Goal: Transaction & Acquisition: Purchase product/service

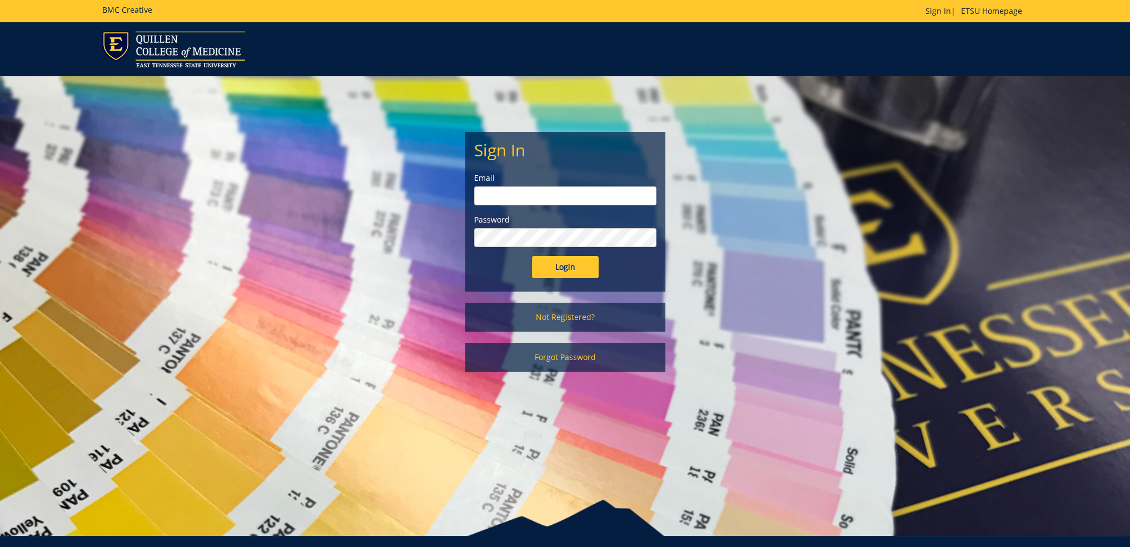
click at [540, 191] on input "email" at bounding box center [565, 195] width 182 height 19
type input "[EMAIL_ADDRESS][DOMAIN_NAME]"
click at [532, 256] on input "Login" at bounding box center [565, 267] width 67 height 22
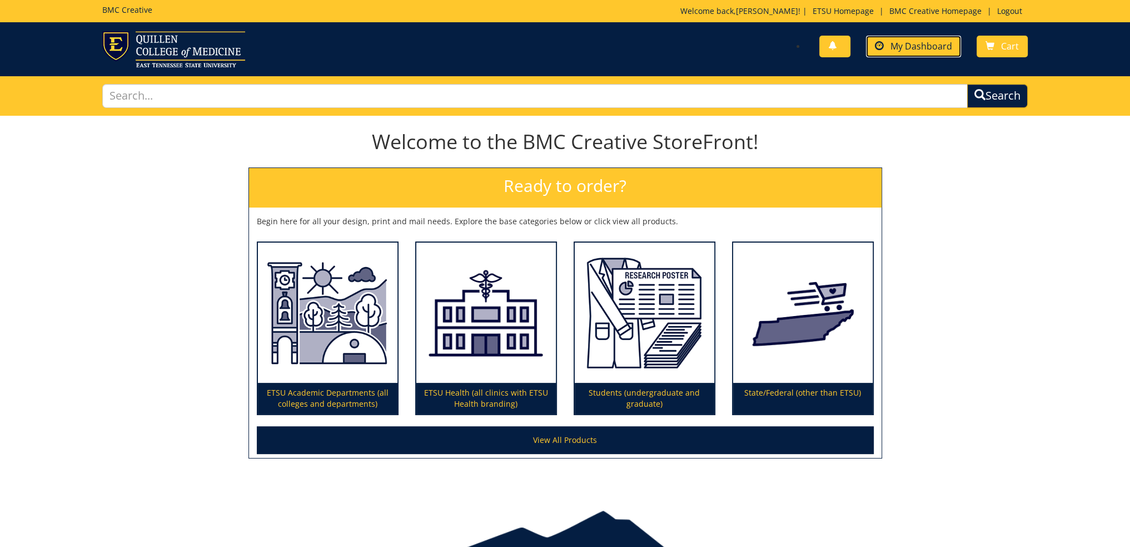
click at [891, 49] on link "My Dashboard" at bounding box center [913, 47] width 95 height 22
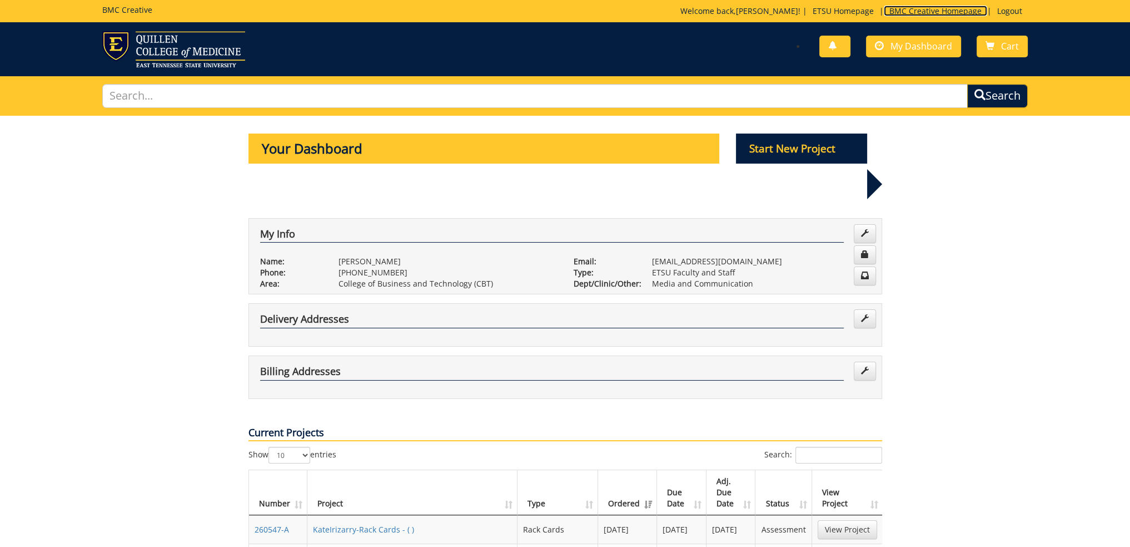
click at [925, 6] on link "BMC Creative Homepage" at bounding box center [935, 11] width 103 height 11
click at [770, 144] on p "Start New Project" at bounding box center [801, 148] width 131 height 30
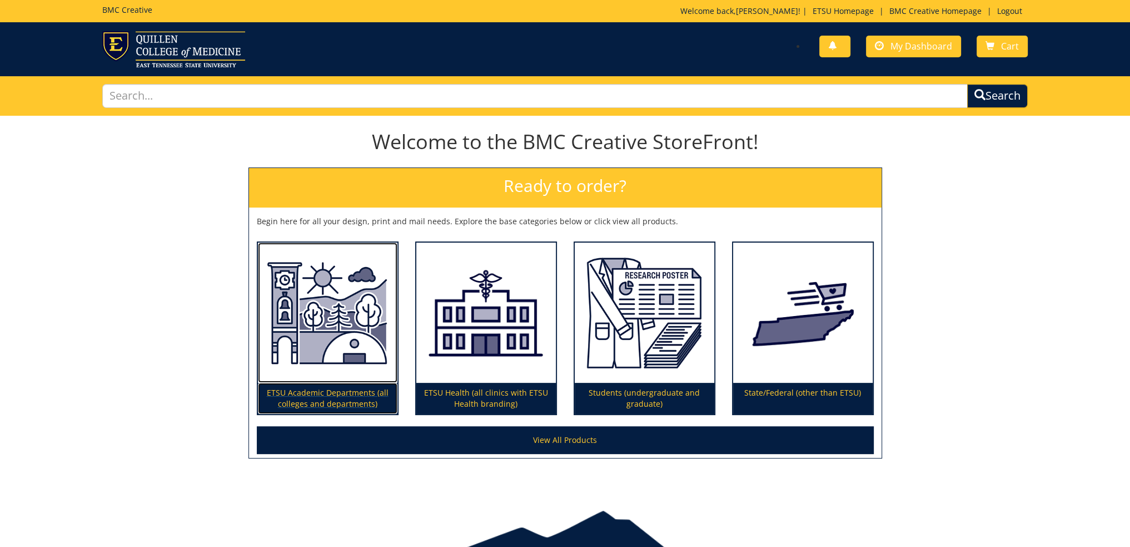
click at [340, 395] on p "ETSU Academic Departments (all colleges and departments)" at bounding box center [328, 398] width 140 height 31
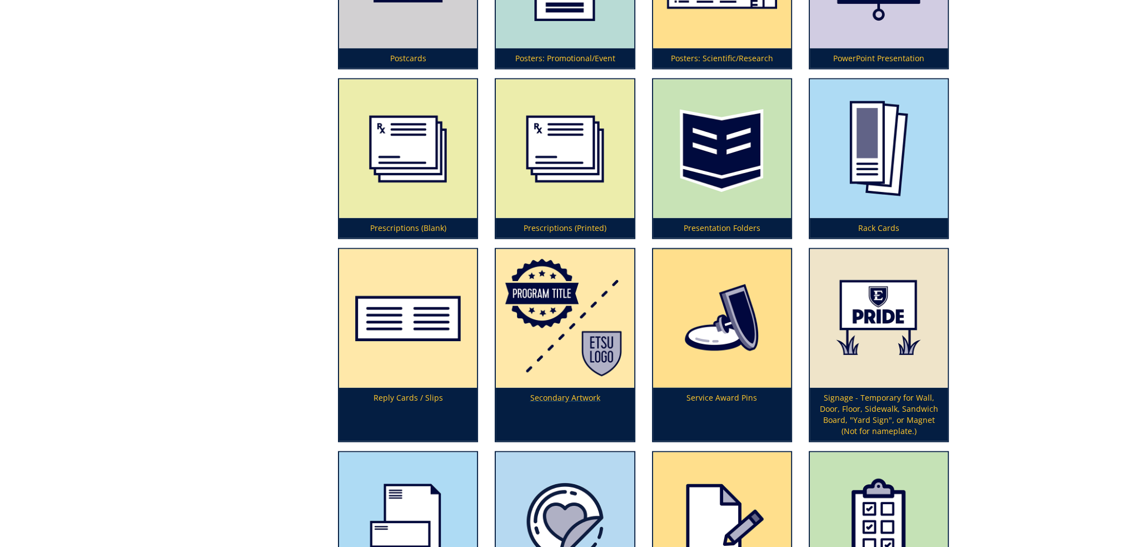
scroll to position [3392, 0]
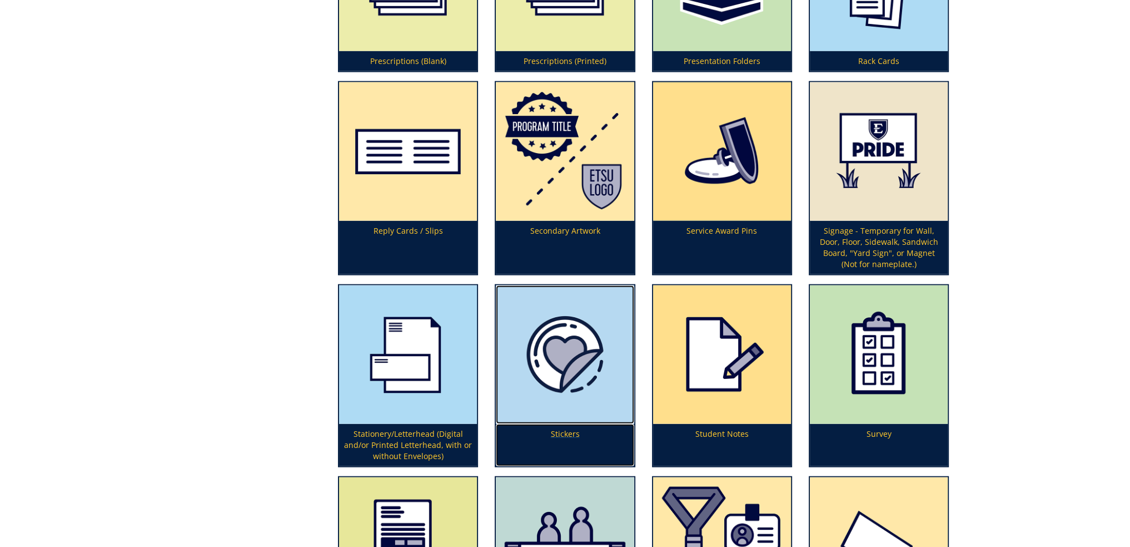
click at [571, 354] on img at bounding box center [565, 354] width 138 height 138
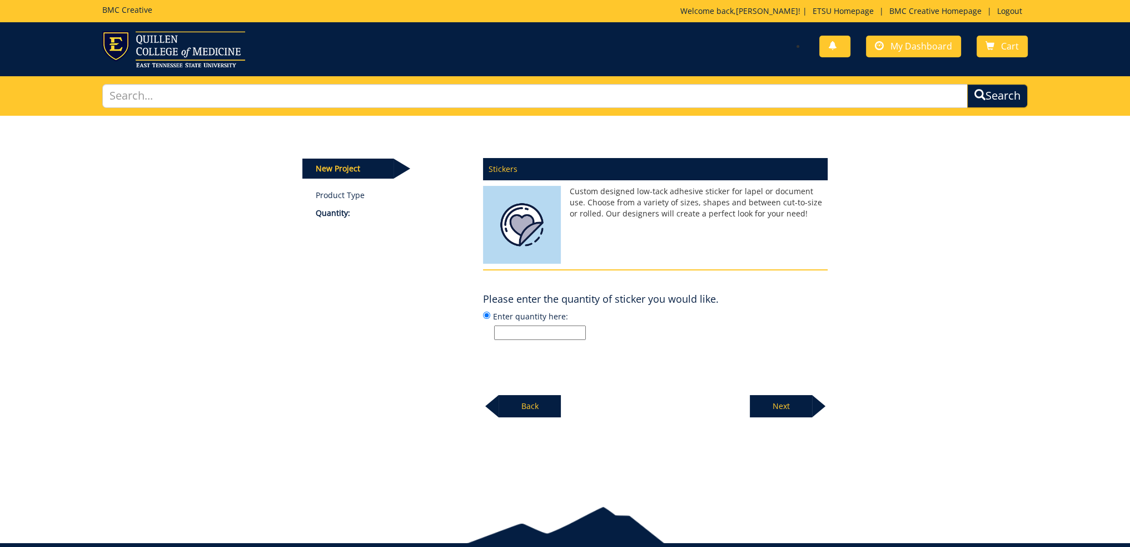
click at [528, 335] on input "Enter quantity here:" at bounding box center [540, 332] width 92 height 14
type input "200"
click at [782, 408] on p "Next" at bounding box center [781, 406] width 62 height 22
click at [556, 329] on input "Enter size here or "I need help":" at bounding box center [540, 332] width 92 height 14
type input "3in x 3in"
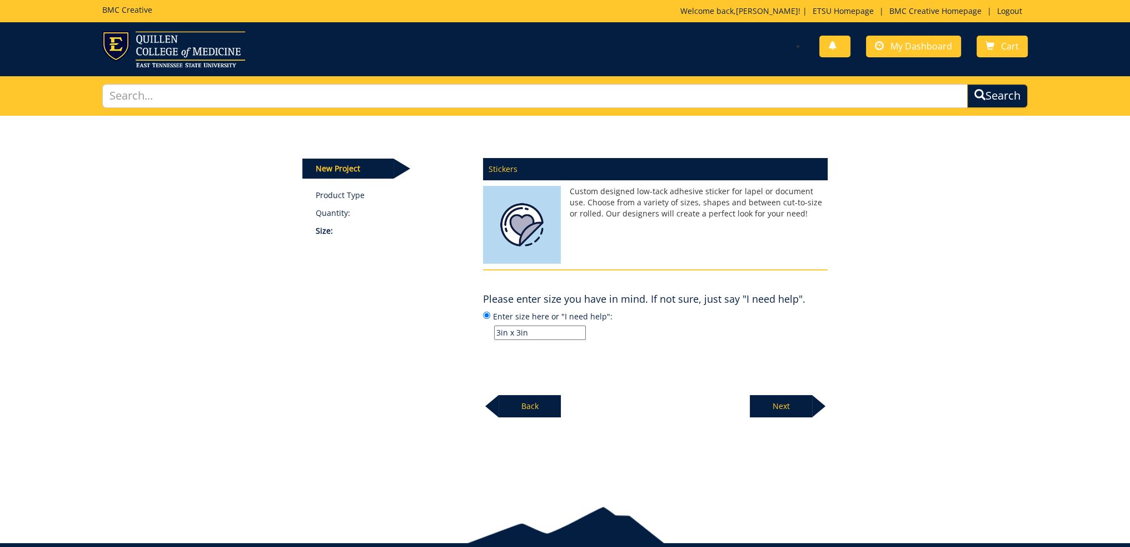
click at [769, 402] on p "Next" at bounding box center [781, 406] width 62 height 22
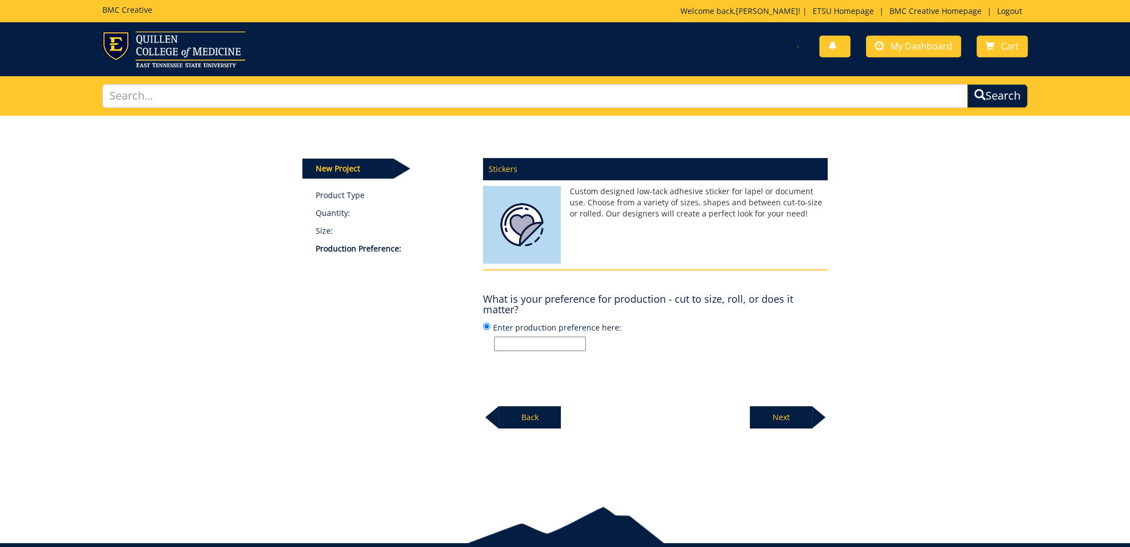
click at [569, 345] on input "Enter production preference here:" at bounding box center [540, 343] width 92 height 14
type input "cut to size"
click at [787, 419] on p "Next" at bounding box center [781, 417] width 62 height 22
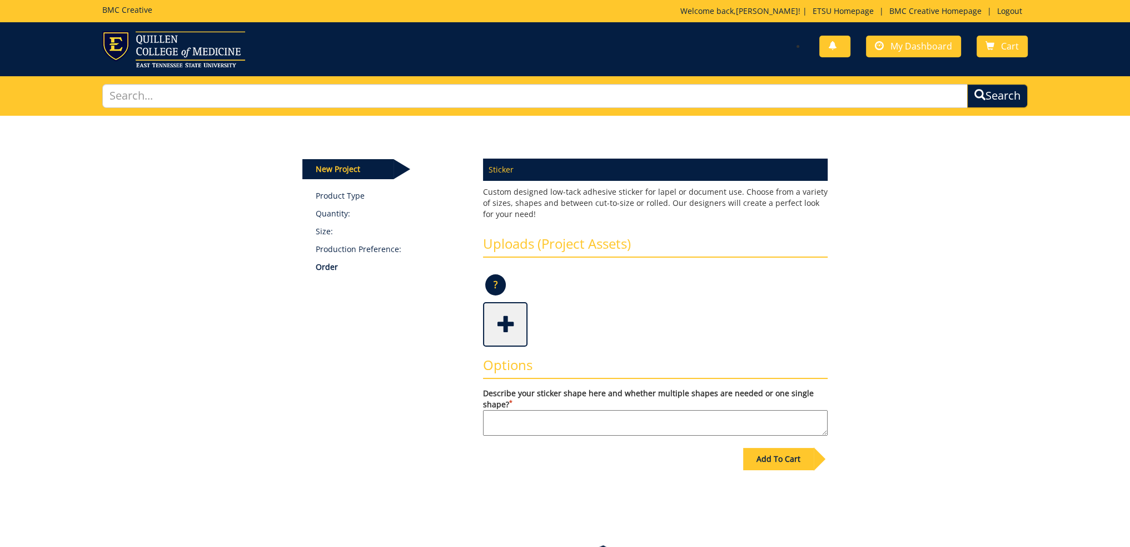
click at [502, 325] on span at bounding box center [506, 323] width 44 height 39
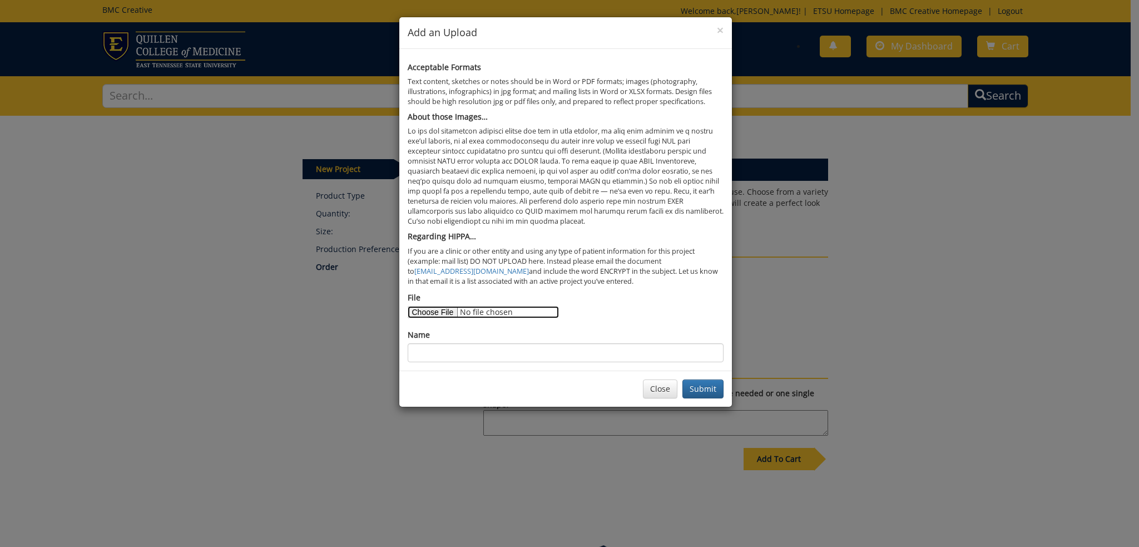
click at [449, 311] on input "File" at bounding box center [483, 312] width 151 height 12
type input "C:\fakepath\Sticker.png"
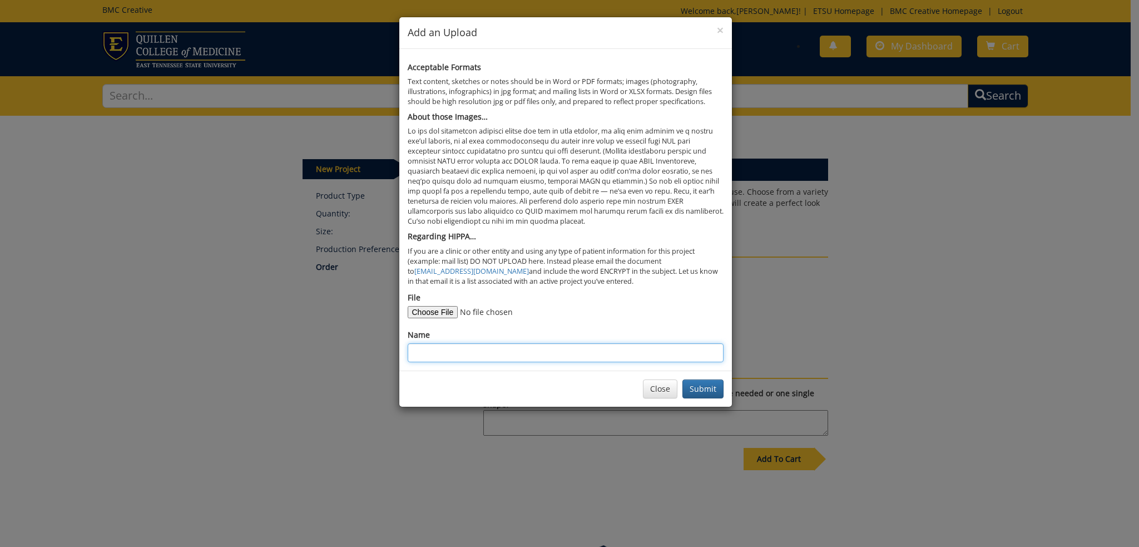
click at [451, 347] on input "Name" at bounding box center [566, 352] width 316 height 19
type input "BucHouse sticker"
click at [696, 389] on button "Submit" at bounding box center [702, 388] width 41 height 19
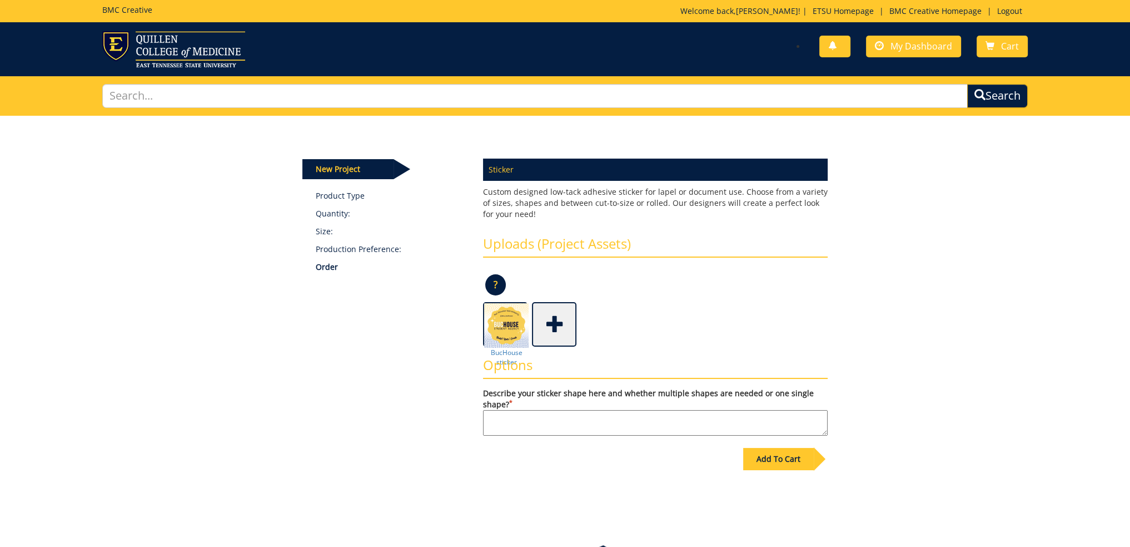
click at [547, 423] on textarea "Describe your sticker shape here and whether multiple shapes are needed or one …" at bounding box center [655, 423] width 345 height 26
click at [489, 415] on textarea "round sticker with dots filling the white space around the yellow badge." at bounding box center [655, 423] width 345 height 26
click at [767, 416] on textarea "Round sticker with dots filling the white space around the yellow badge." at bounding box center [655, 423] width 345 height 26
drag, startPoint x: 608, startPoint y: 416, endPoint x: 628, endPoint y: 419, distance: 19.7
click at [628, 419] on textarea "Round sticker with dots filling the white space around the yellow badge." at bounding box center [655, 423] width 345 height 26
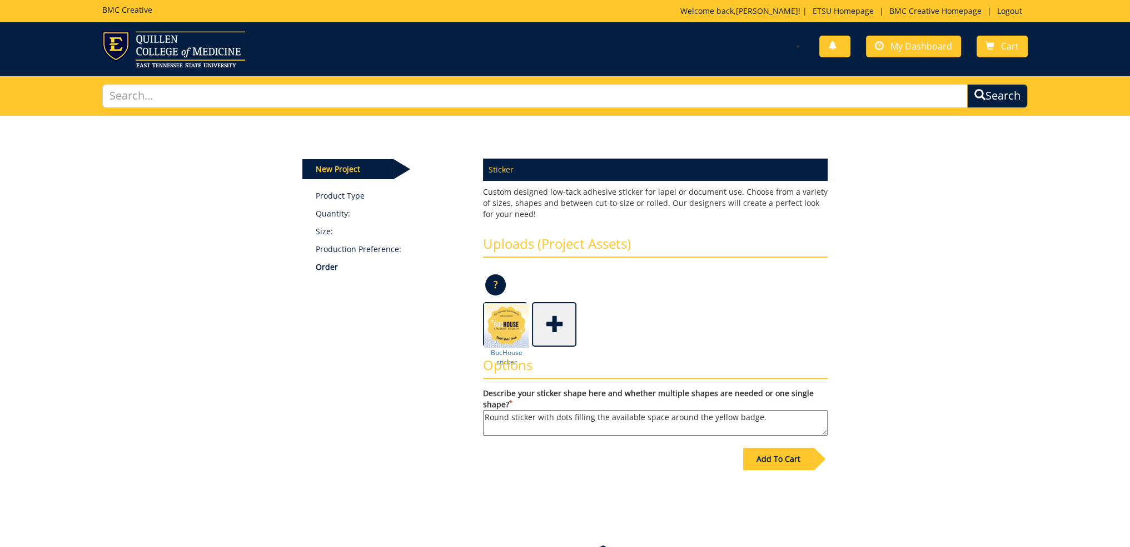
click at [766, 417] on textarea "Round sticker with dots filling the available space around the yellow badge." at bounding box center [655, 423] width 345 height 26
click at [608, 415] on textarea "Round sticker with dots filling the available space around the yellow badge." at bounding box center [655, 423] width 345 height 26
click at [774, 413] on textarea "Round sticker with dots filling the remaining space around the yellow badge." at bounding box center [655, 423] width 345 height 26
type textarea "Round sticker with dots filling the remaining space around the yellow badge."
click at [774, 453] on div "Add To Cart" at bounding box center [778, 459] width 71 height 22
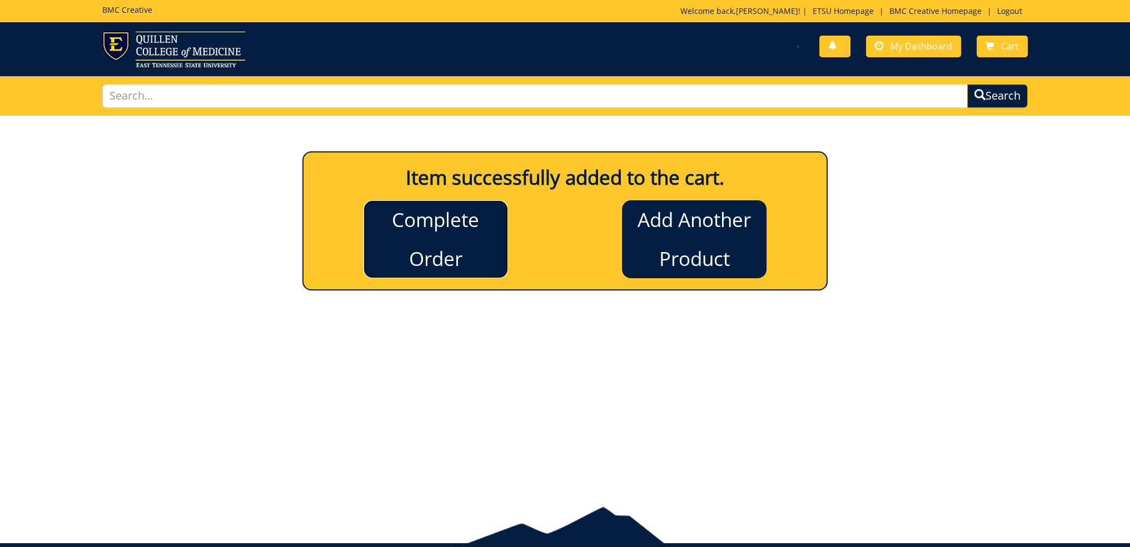
click at [443, 229] on link "Complete Order" at bounding box center [436, 239] width 145 height 78
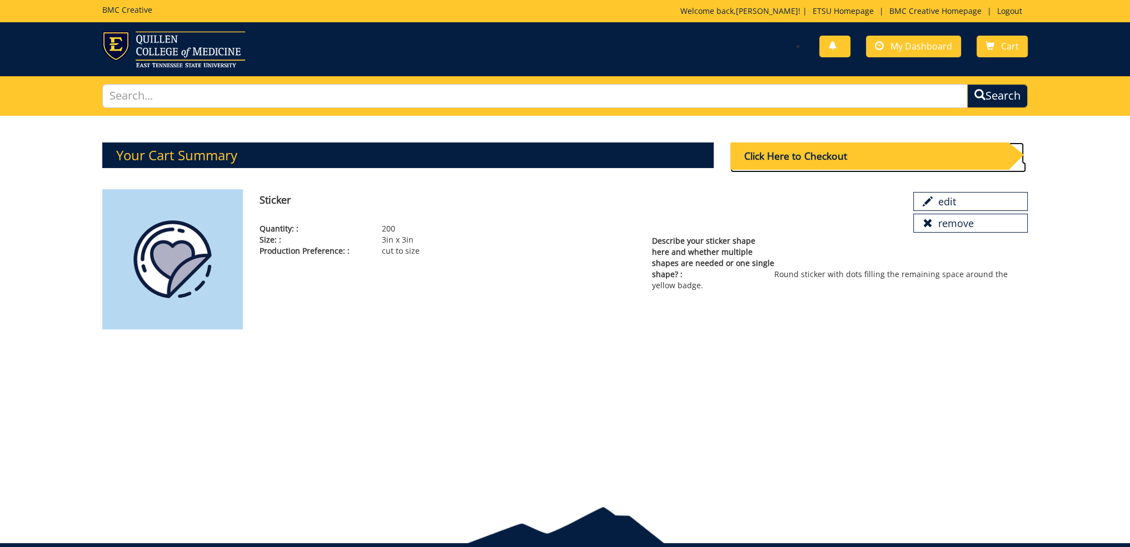
click at [850, 154] on div "Click Here to Checkout" at bounding box center [870, 155] width 278 height 27
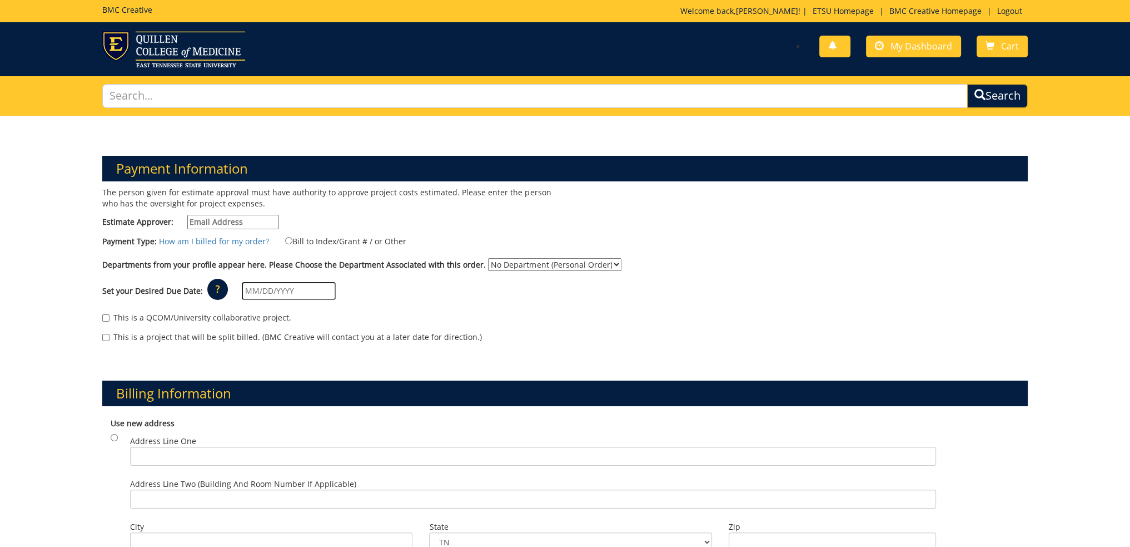
click at [222, 218] on input "Estimate Approver:" at bounding box center [233, 222] width 92 height 14
type input "[EMAIL_ADDRESS][DOMAIN_NAME]"
click at [285, 241] on input "Bill to Index/Grant # / or Other" at bounding box center [288, 240] width 7 height 7
radio input "true"
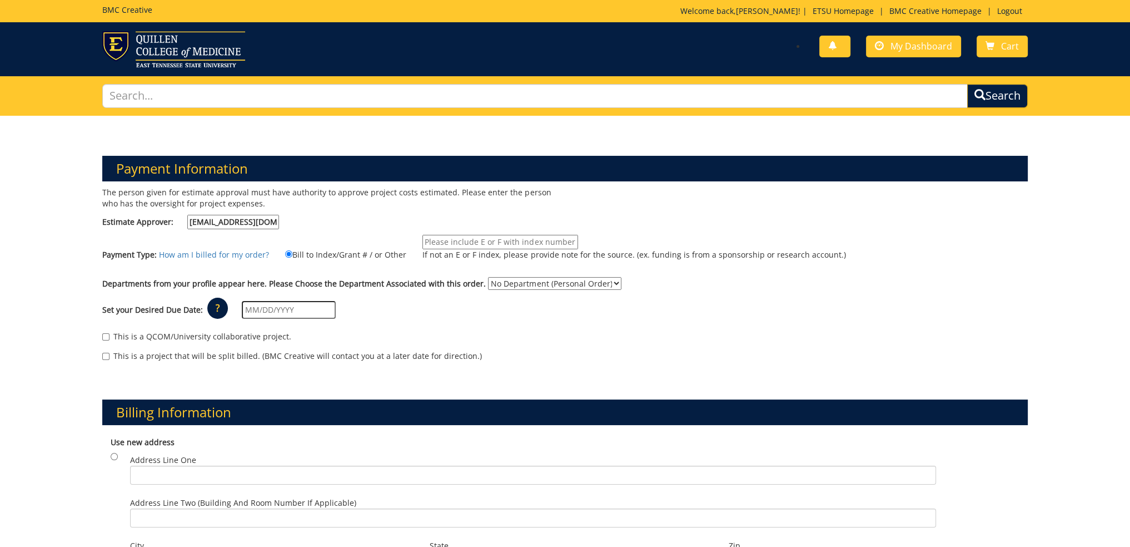
click at [511, 235] on input "If not an E or F index, please provide note for the source. (ex. funding is fro…" at bounding box center [501, 242] width 156 height 14
paste input "10-52000-100000-100-75450-200-999-999-999"
type input "10-52000-100000-100-75450-200-999-999-999"
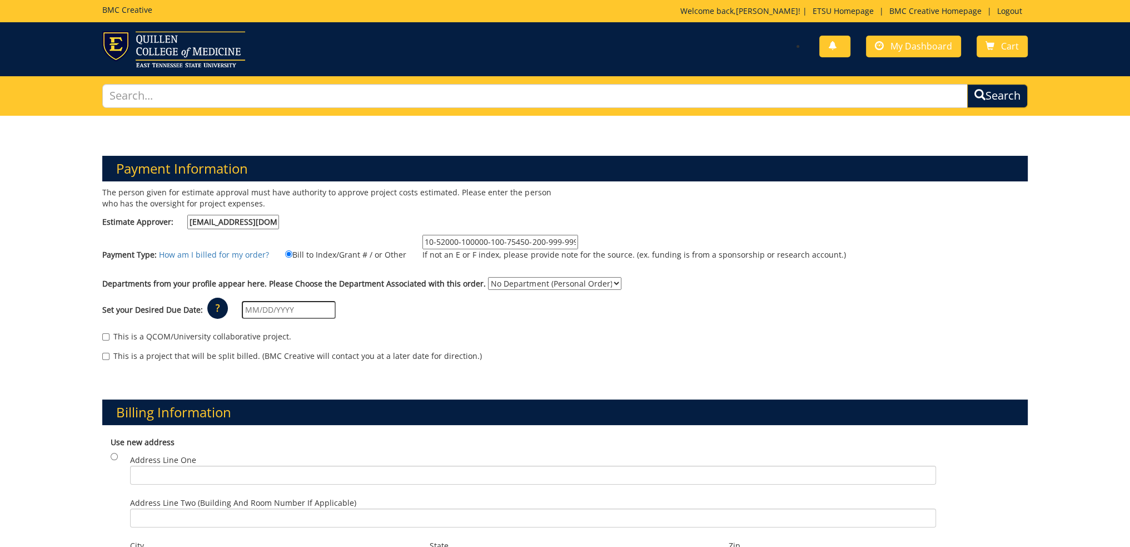
click at [514, 283] on select "No Department (Personal Order) Media and Communication" at bounding box center [554, 283] width 133 height 13
select select "233"
click at [488, 277] on select "No Department (Personal Order) Media and Communication" at bounding box center [554, 283] width 133 height 13
click at [470, 315] on div "Set your Desired Due Date: ? × How long will my project take to finish? : Pleas…" at bounding box center [565, 310] width 942 height 31
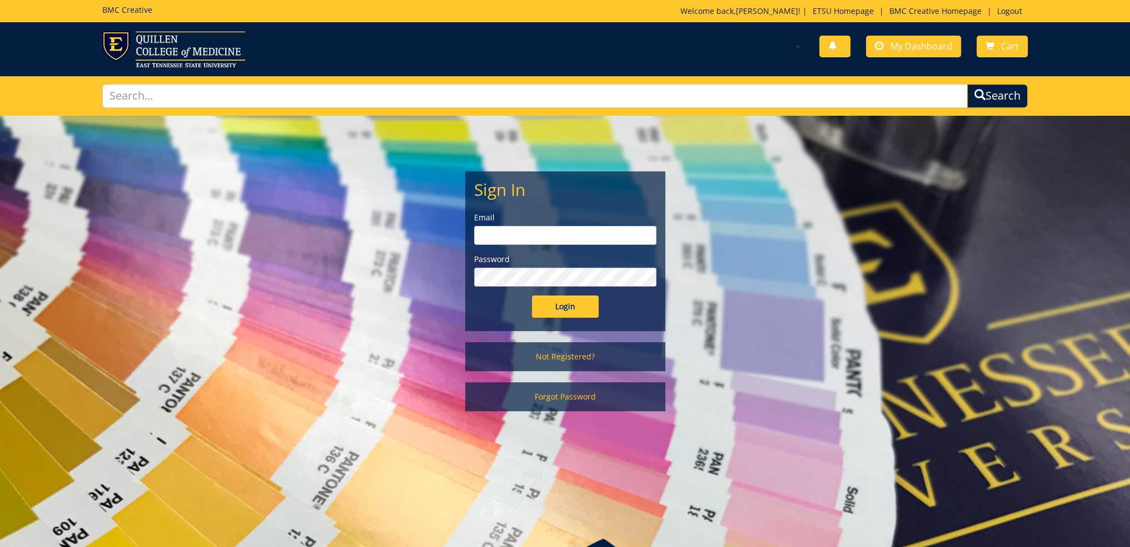
click at [520, 231] on input "email" at bounding box center [565, 235] width 182 height 19
type input "[EMAIL_ADDRESS][DOMAIN_NAME]"
click at [532, 295] on input "Login" at bounding box center [565, 306] width 67 height 22
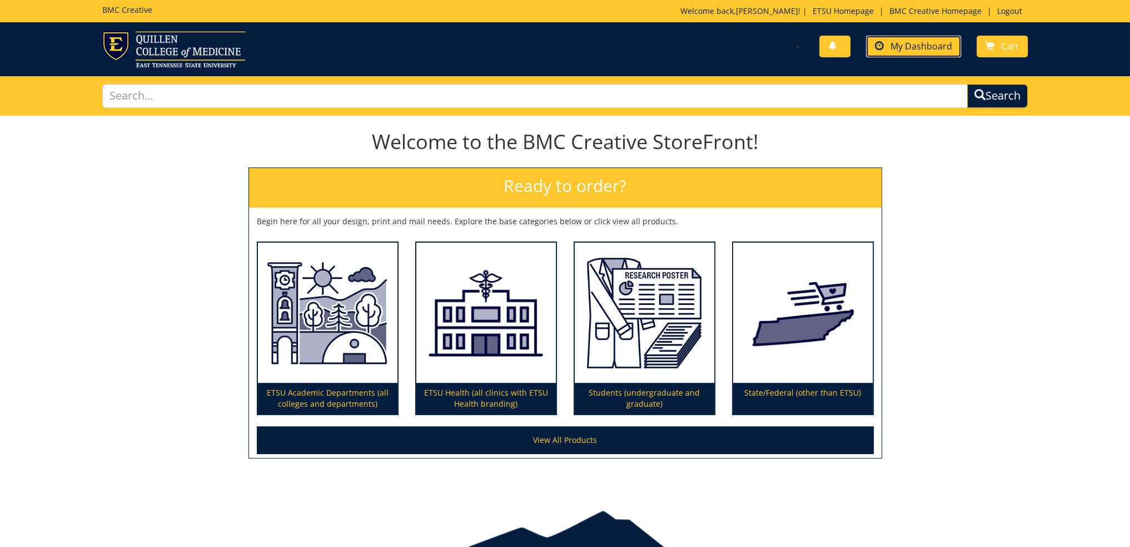
click at [903, 49] on span "My Dashboard" at bounding box center [922, 46] width 62 height 12
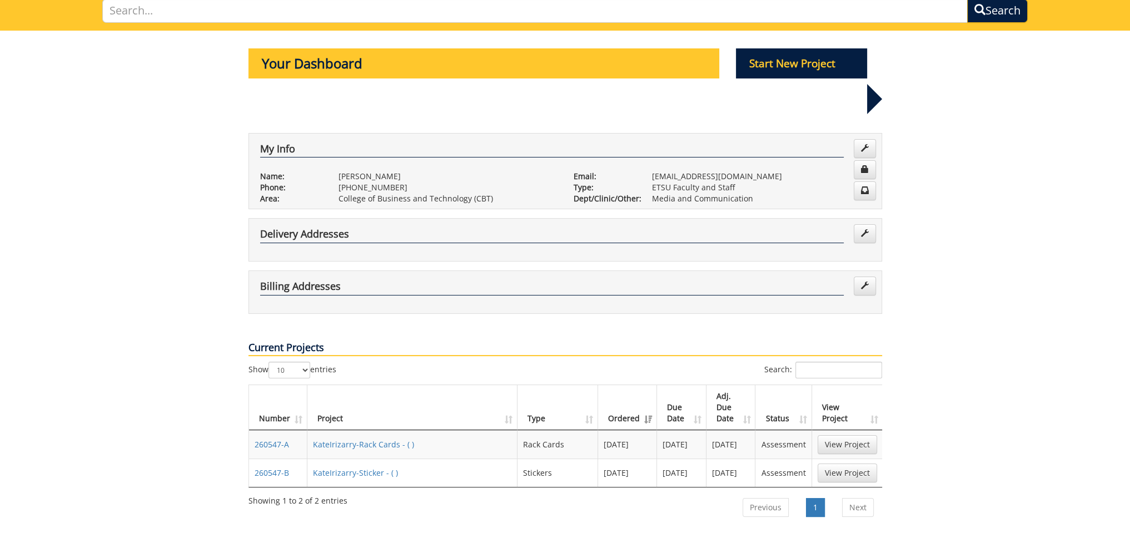
scroll to position [167, 0]
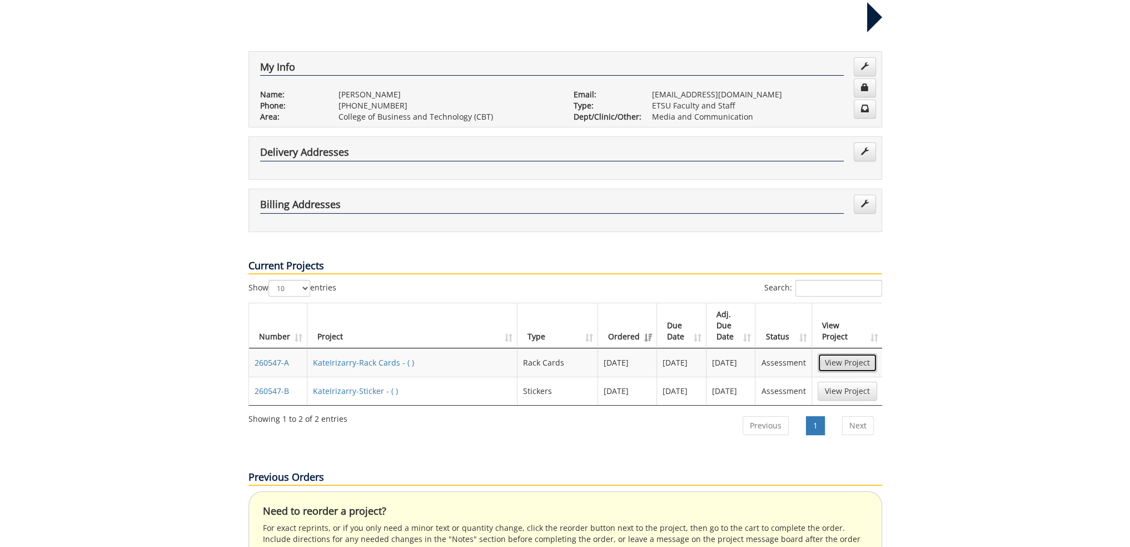
click at [852, 353] on link "View Project" at bounding box center [847, 362] width 59 height 19
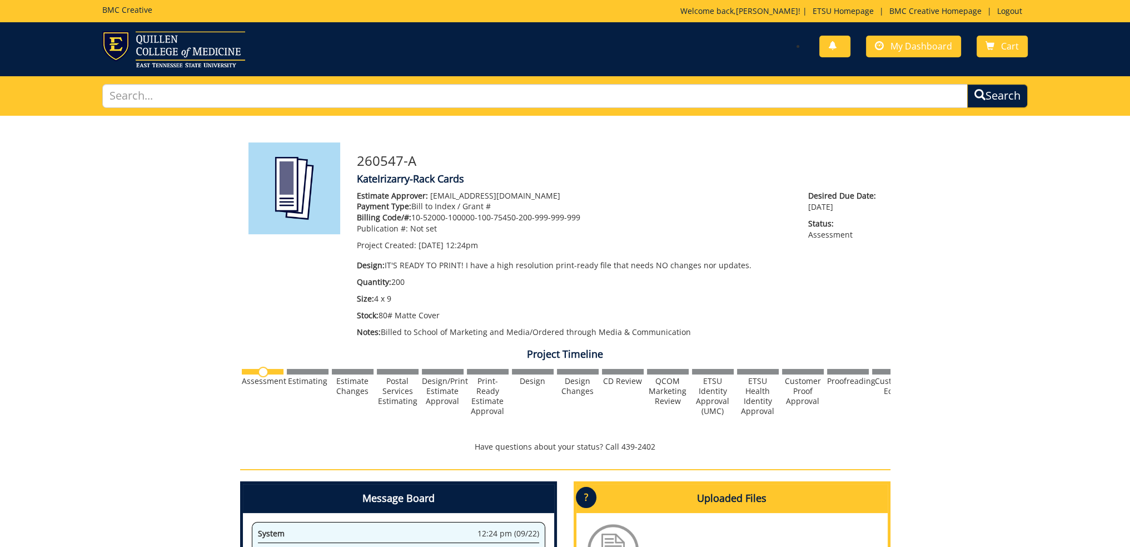
drag, startPoint x: 583, startPoint y: 216, endPoint x: 423, endPoint y: 211, distance: 160.2
click at [411, 217] on p "Billing Code/#: 10-52000-100000-100-75450-200-999-999-999" at bounding box center [574, 217] width 435 height 11
copy p "10-52000-100000-100-75450-200-999-999-999"
click at [924, 14] on link "BMC Creative Homepage" at bounding box center [935, 11] width 103 height 11
copy p "10-52000-100000-100-75450-200-999-999-999"
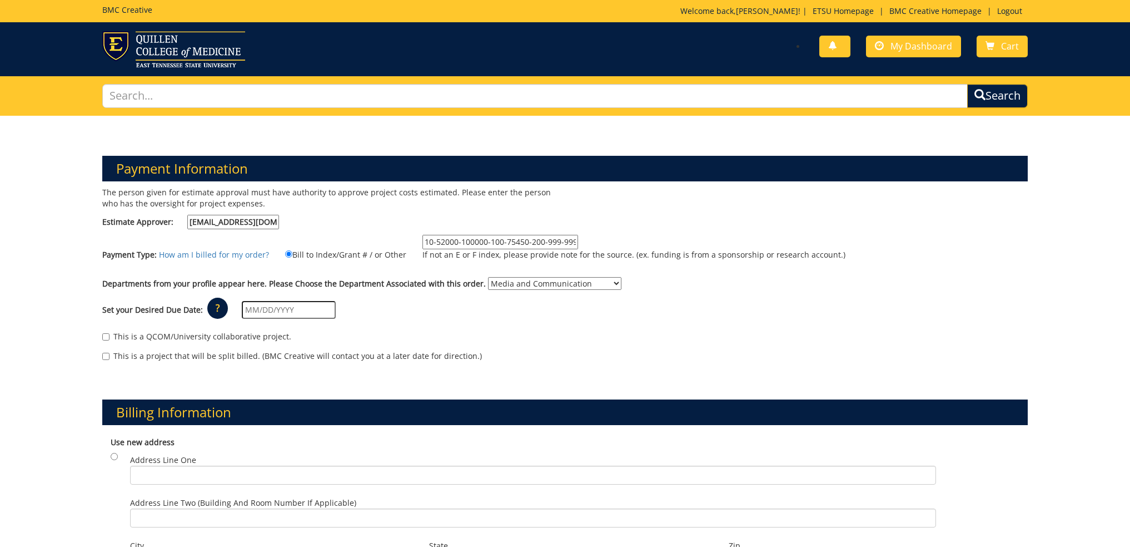
select select "233"
click at [466, 235] on input "10-52000-100000-100-75450-200-999-999-999" at bounding box center [501, 242] width 156 height 14
drag, startPoint x: 421, startPoint y: 239, endPoint x: 623, endPoint y: 232, distance: 202.0
click at [623, 232] on div "The person given for estimate approval must have authority to approve project c…" at bounding box center [565, 280] width 942 height 186
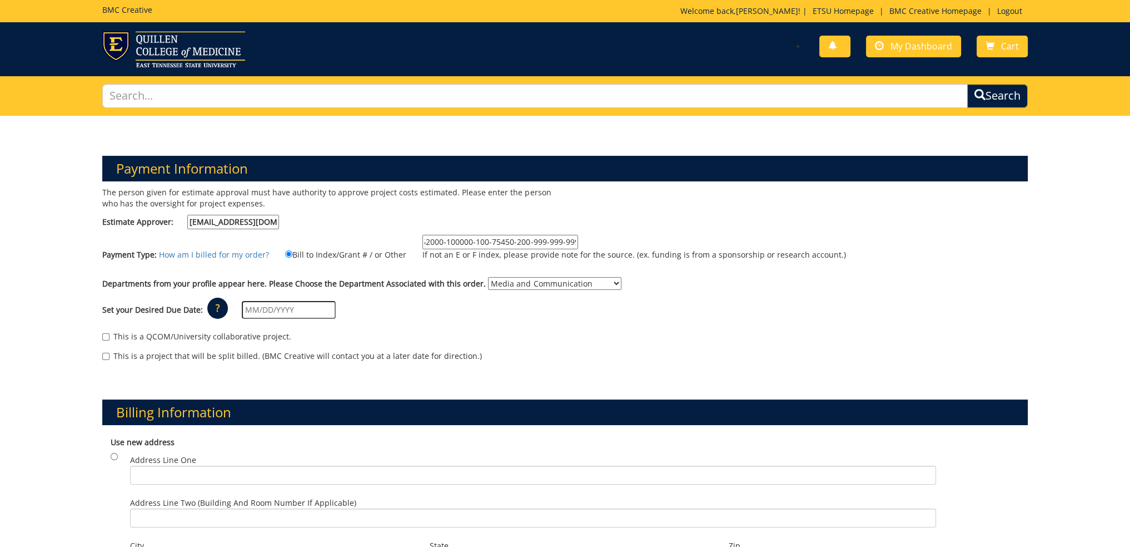
scroll to position [0, 0]
